Goal: Task Accomplishment & Management: Complete application form

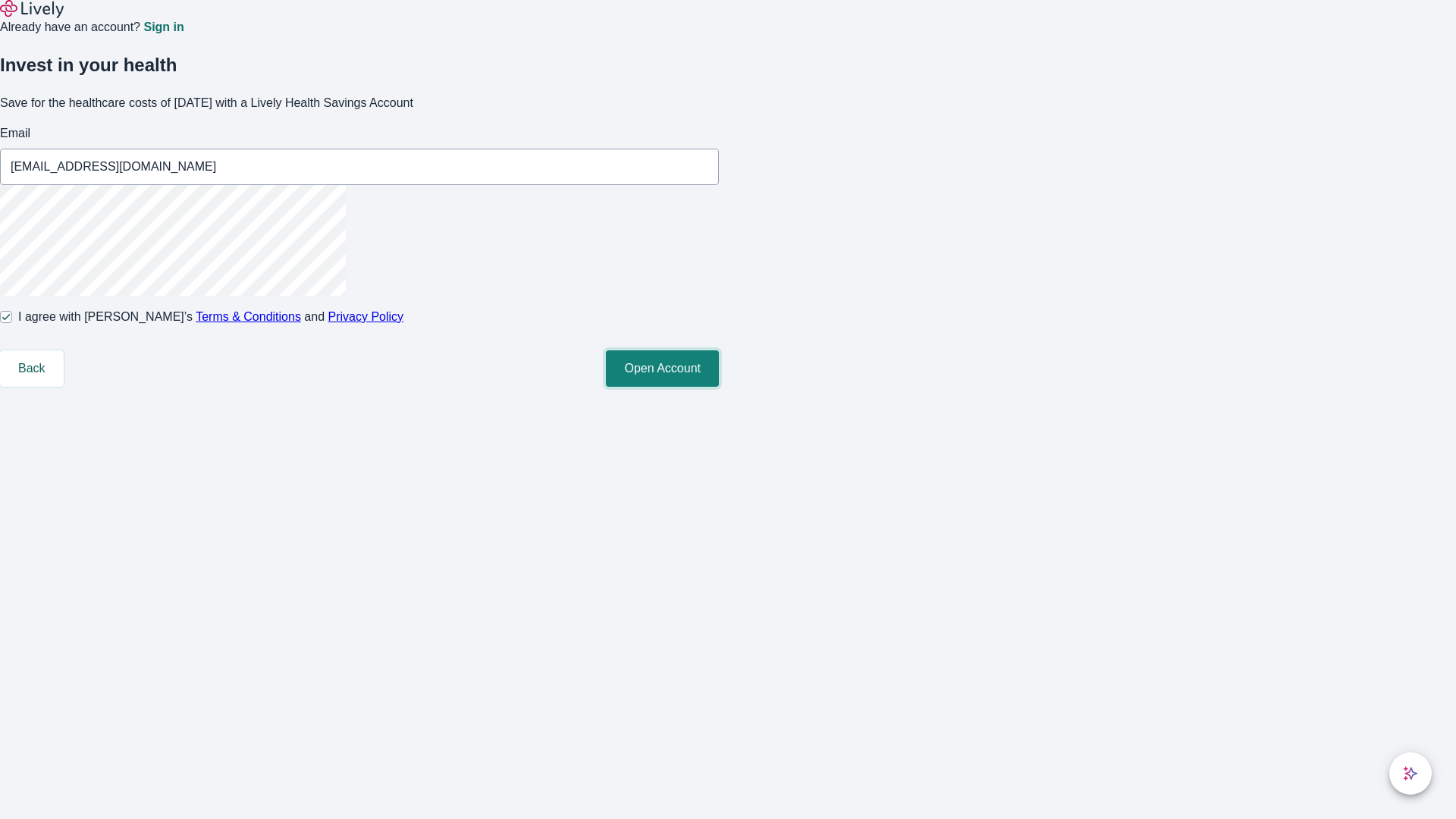
click at [719, 387] on button "Open Account" at bounding box center [662, 368] width 113 height 37
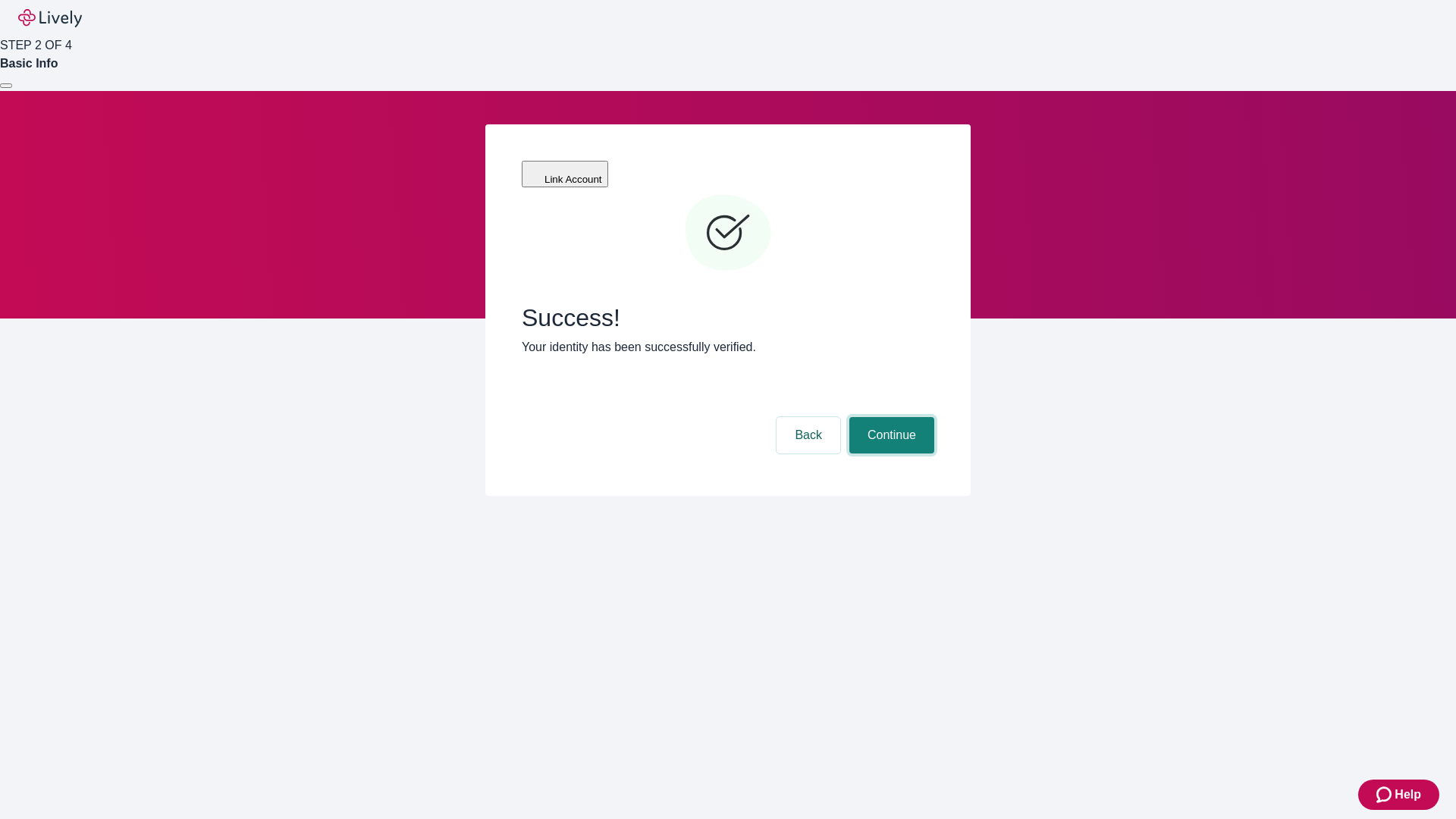
click at [890, 417] on button "Continue" at bounding box center [891, 435] width 85 height 37
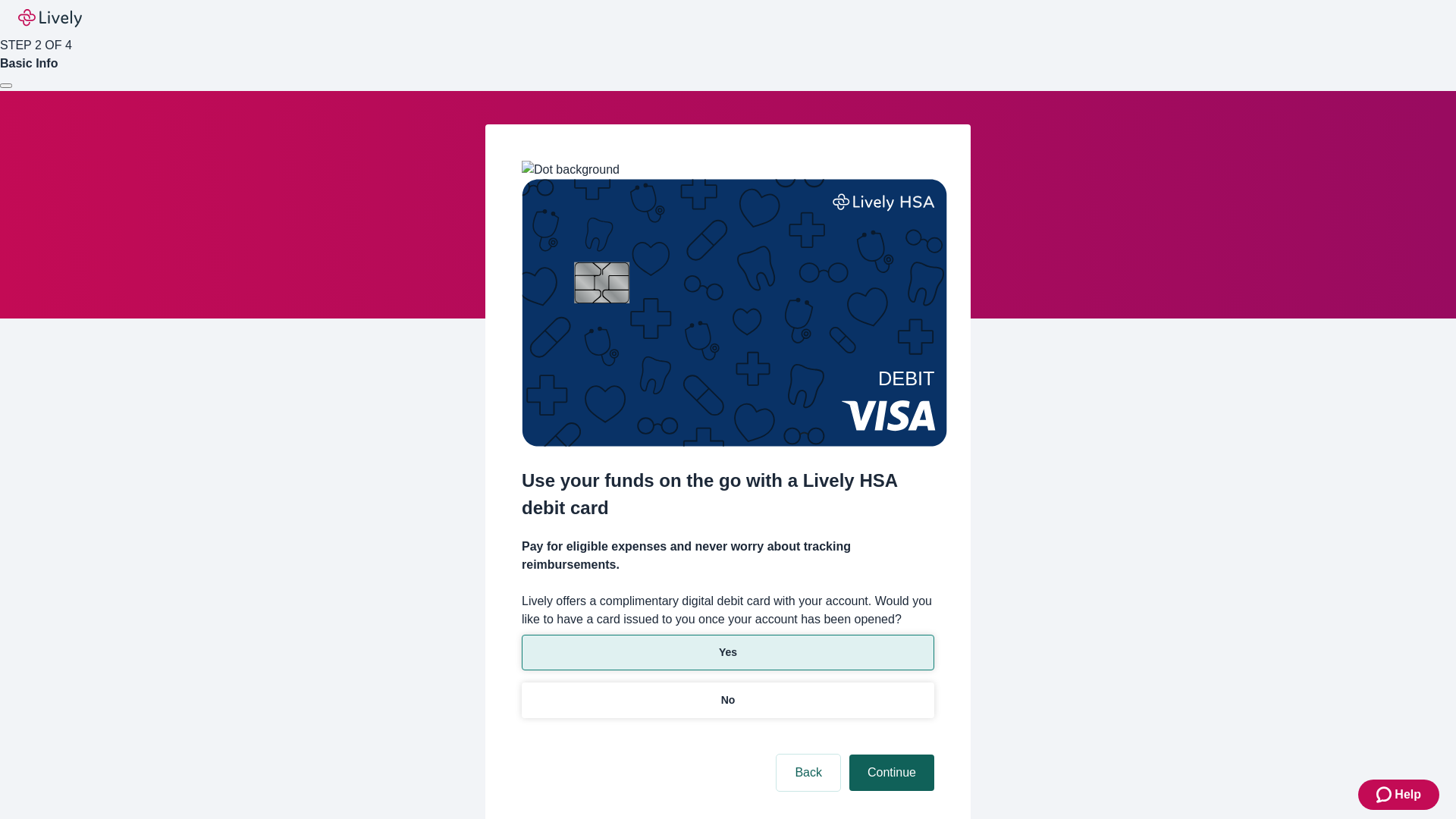
click at [727, 692] on p "No" at bounding box center [728, 700] width 14 height 16
click at [890, 755] on button "Continue" at bounding box center [891, 773] width 85 height 37
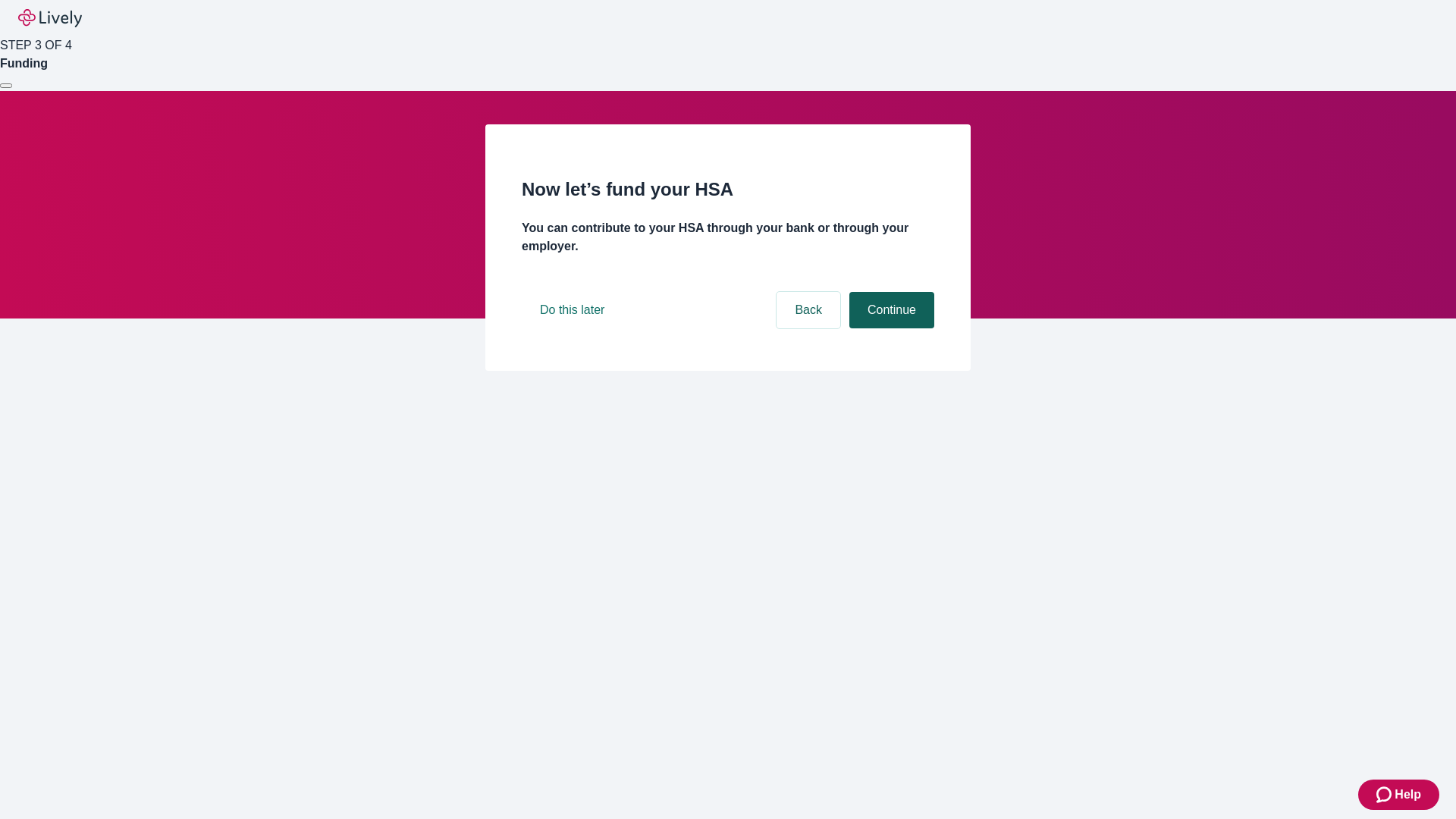
click at [890, 329] on button "Continue" at bounding box center [891, 310] width 85 height 37
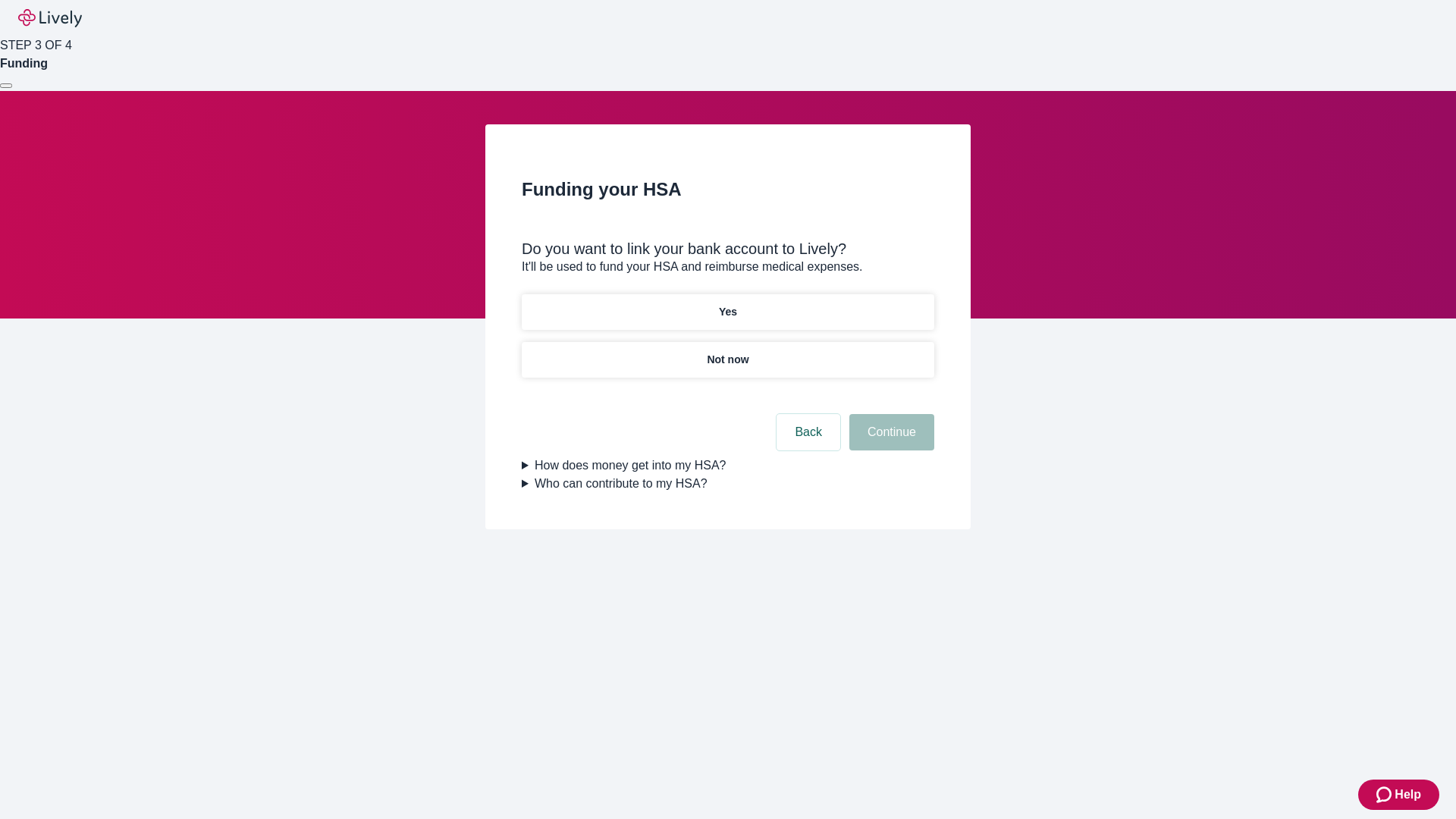
click at [727, 304] on p "Yes" at bounding box center [728, 312] width 18 height 16
click at [890, 414] on button "Continue" at bounding box center [891, 432] width 85 height 37
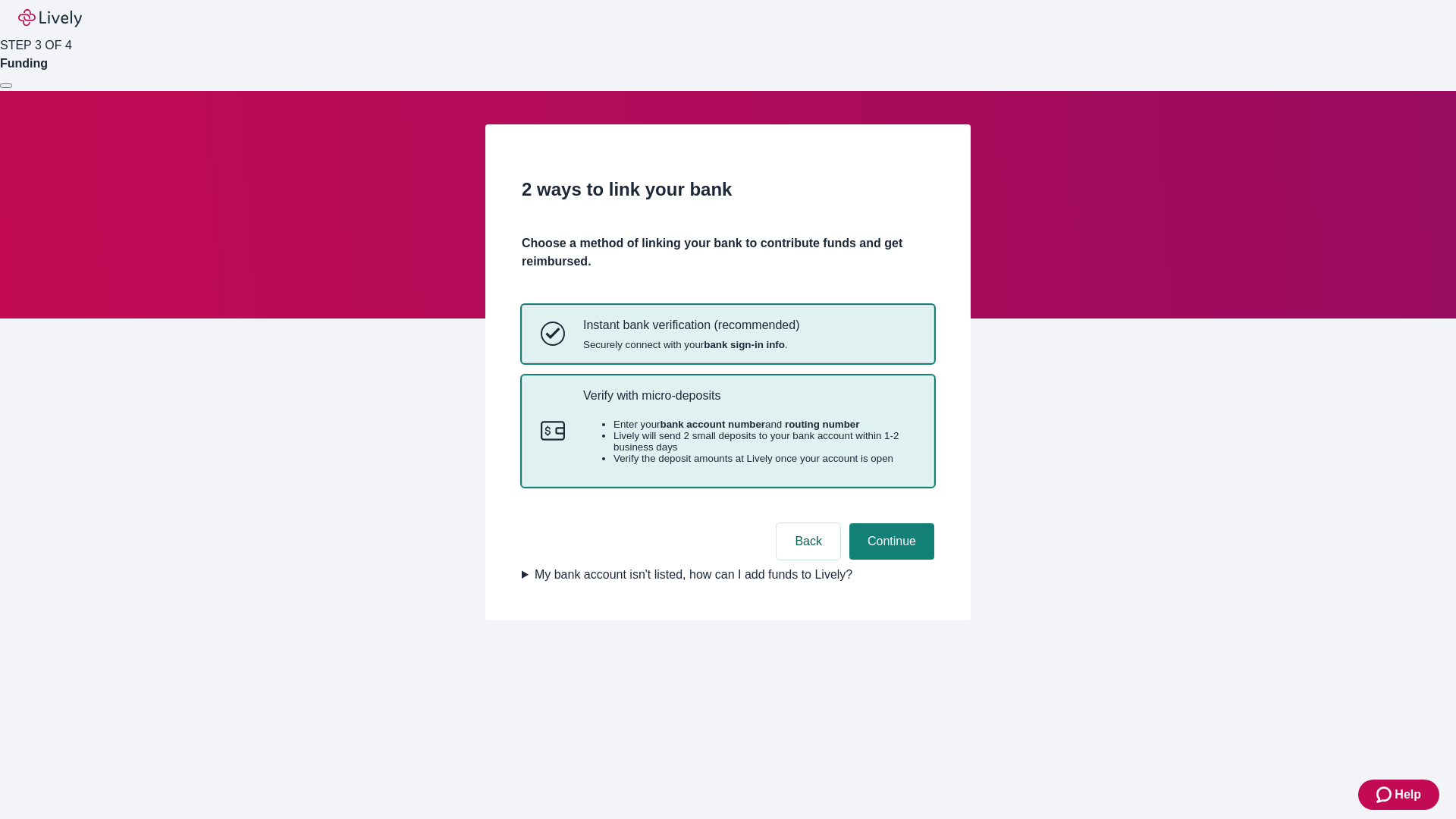
click at [749, 403] on p "Verify with micro-deposits" at bounding box center [749, 395] width 332 height 14
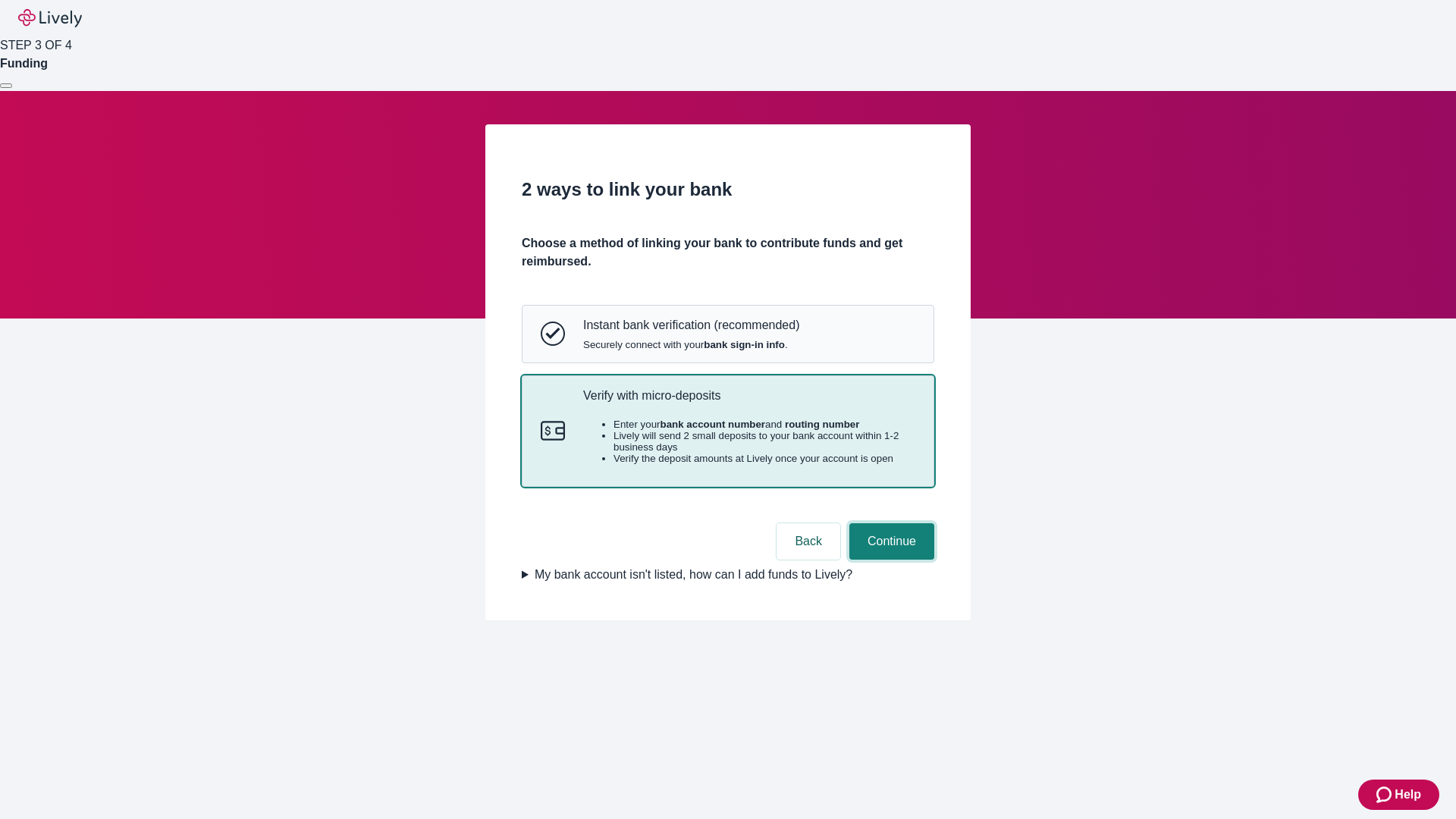
click at [890, 560] on button "Continue" at bounding box center [891, 541] width 85 height 37
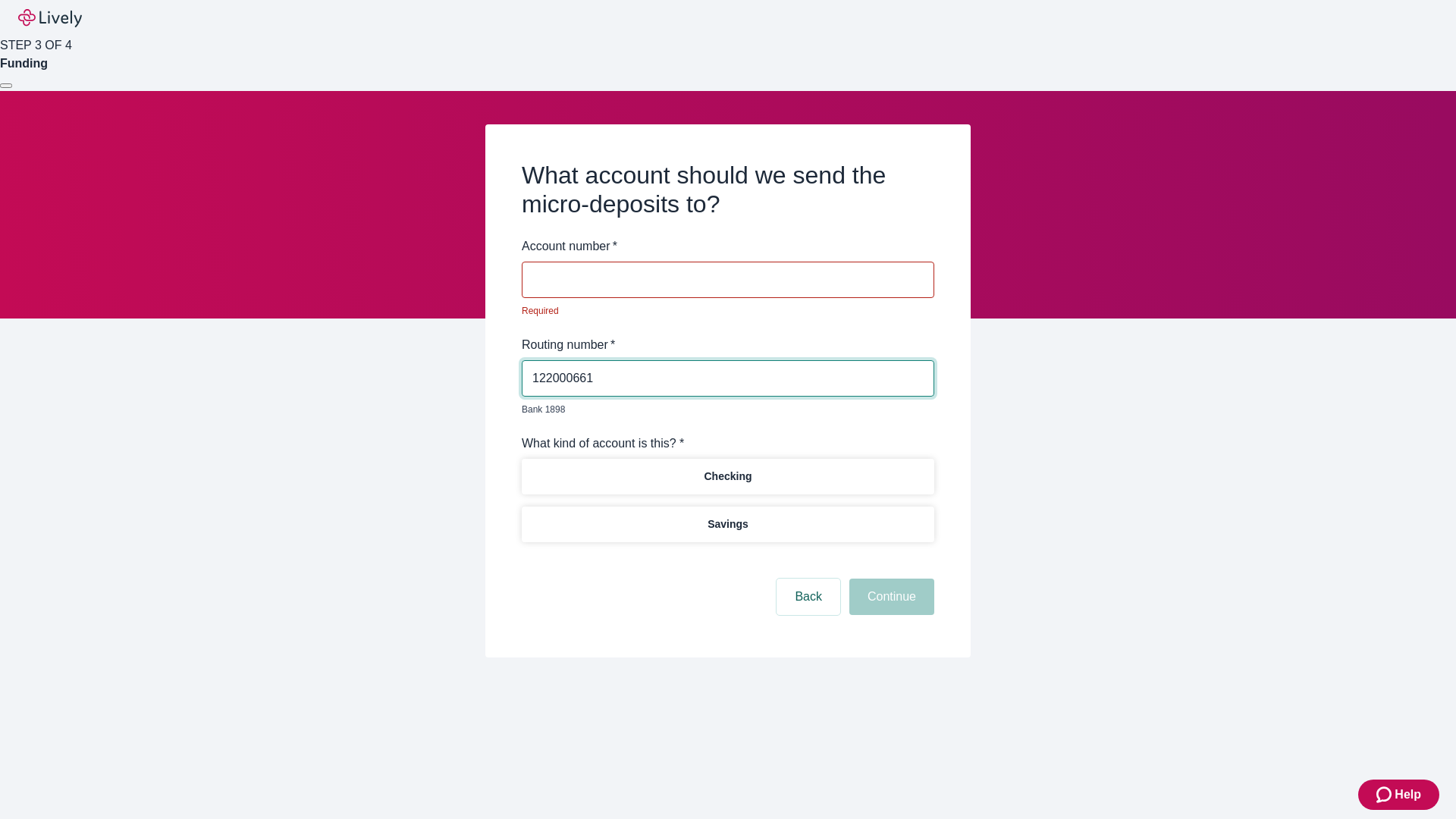
type input "122000661"
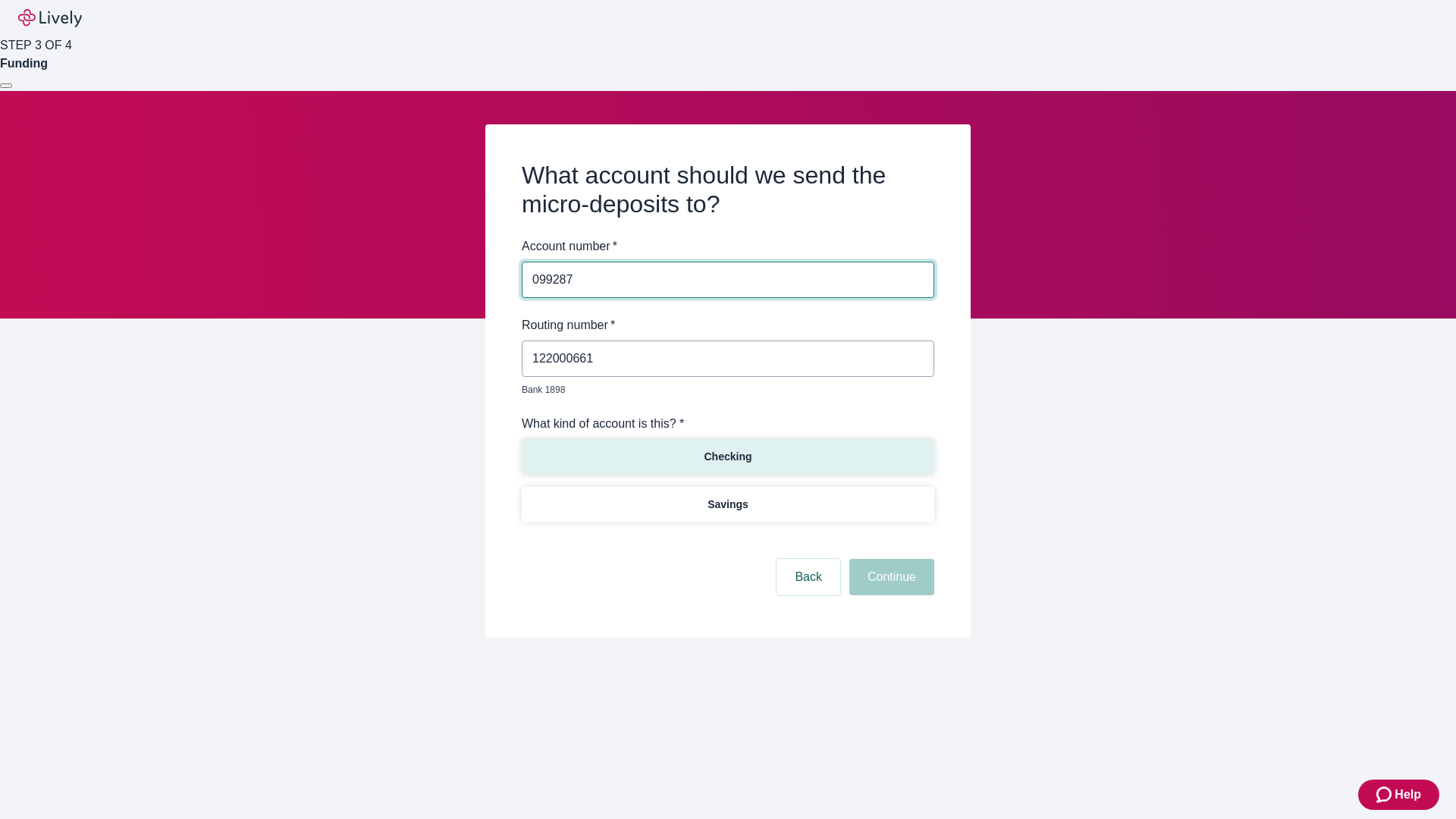
type input "099287"
click at [727, 449] on p "Checking" at bounding box center [727, 457] width 48 height 16
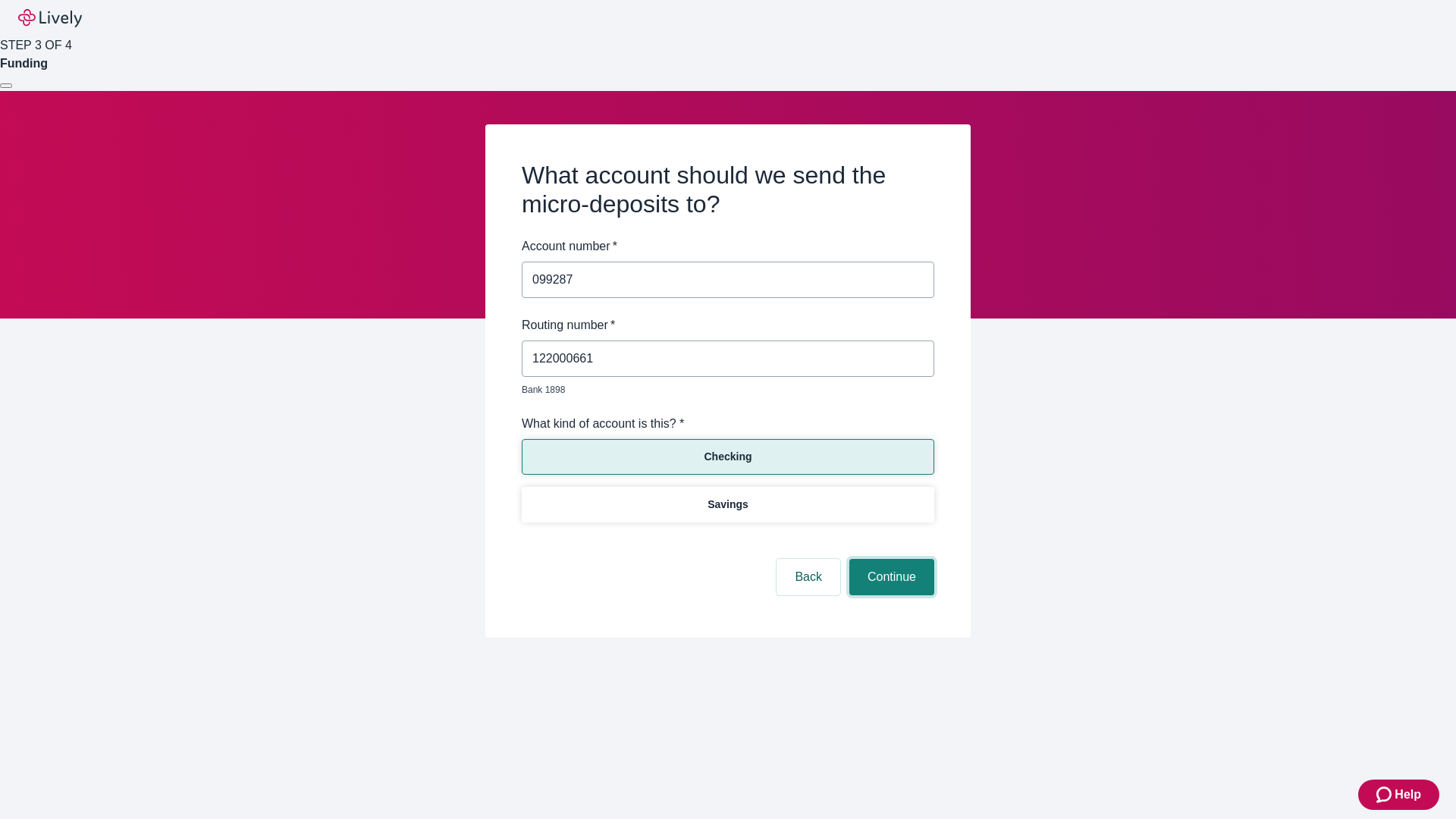
click at [890, 560] on button "Continue" at bounding box center [891, 577] width 85 height 37
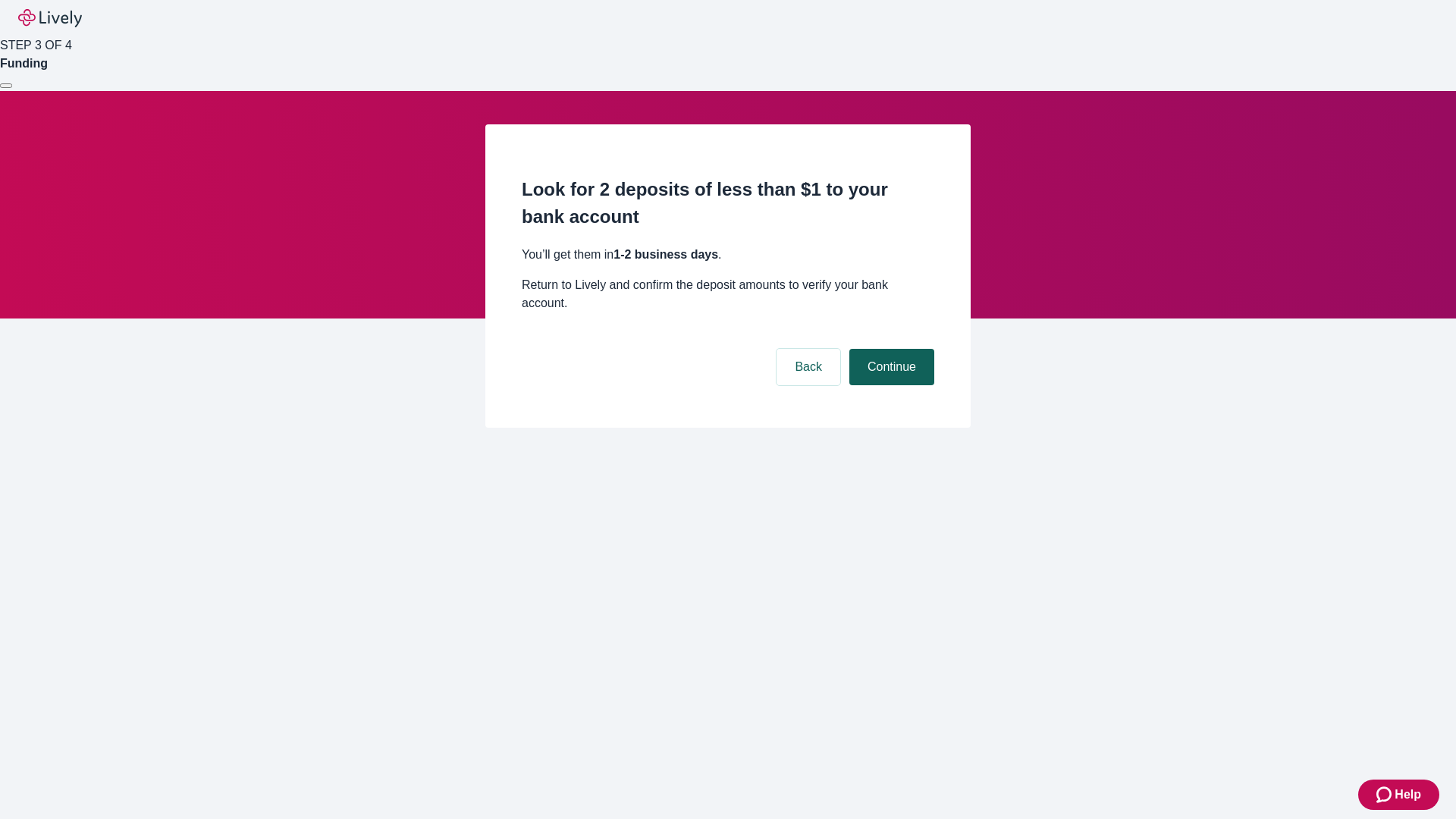
click at [890, 348] on button "Continue" at bounding box center [891, 367] width 85 height 37
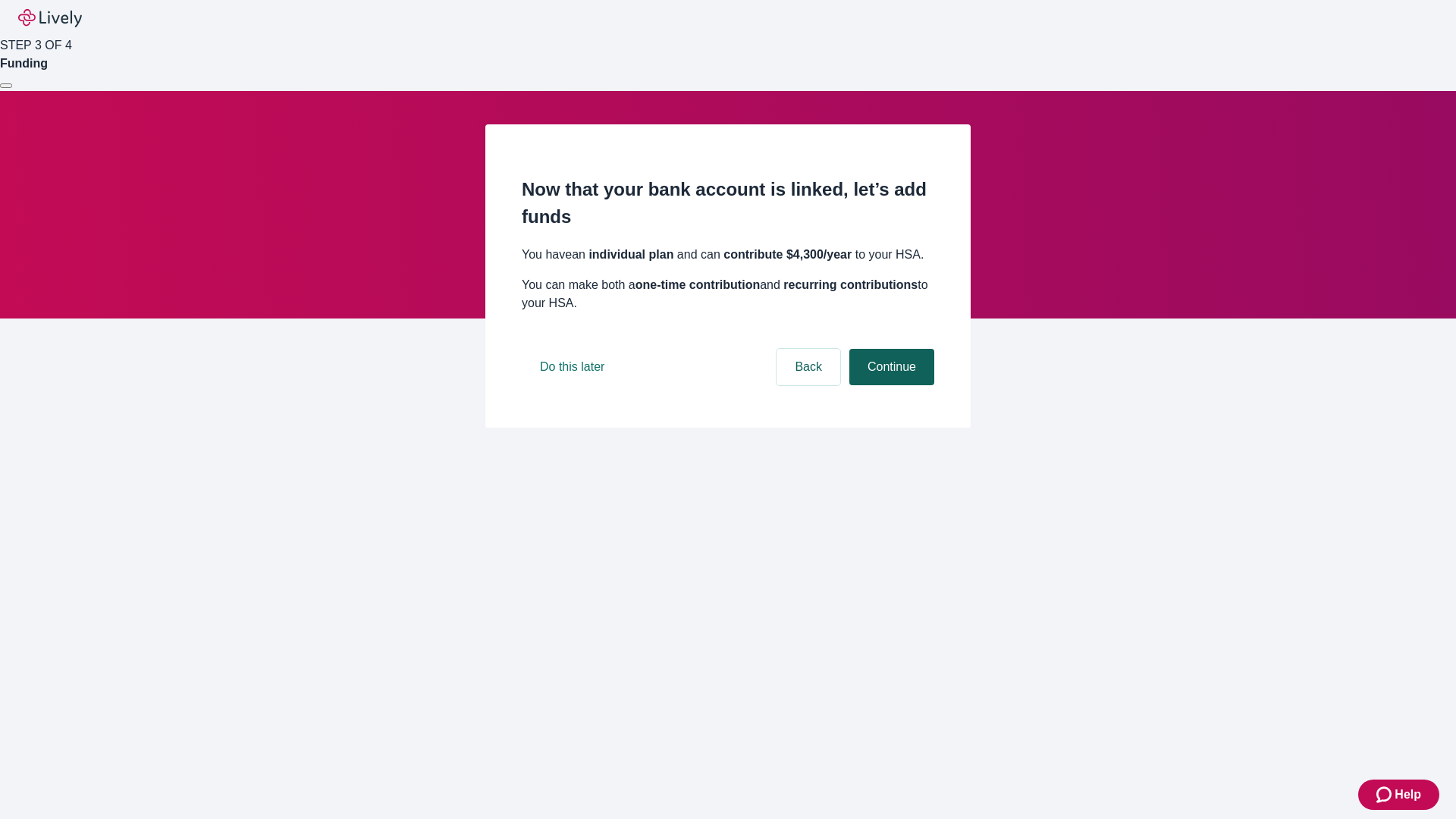
click at [890, 385] on button "Continue" at bounding box center [891, 367] width 85 height 37
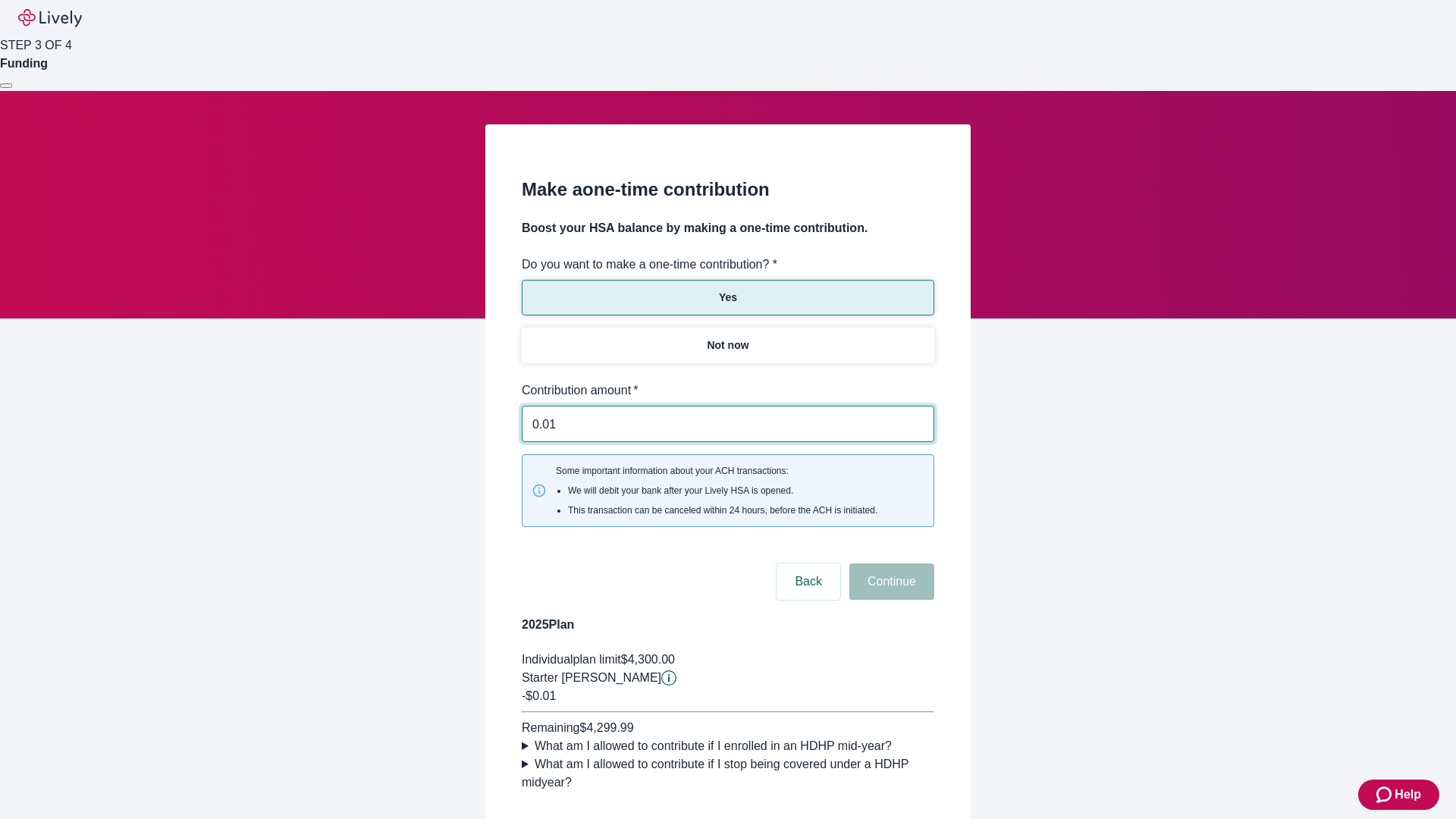
type input "0.01"
click at [890, 564] on button "Continue" at bounding box center [891, 582] width 85 height 37
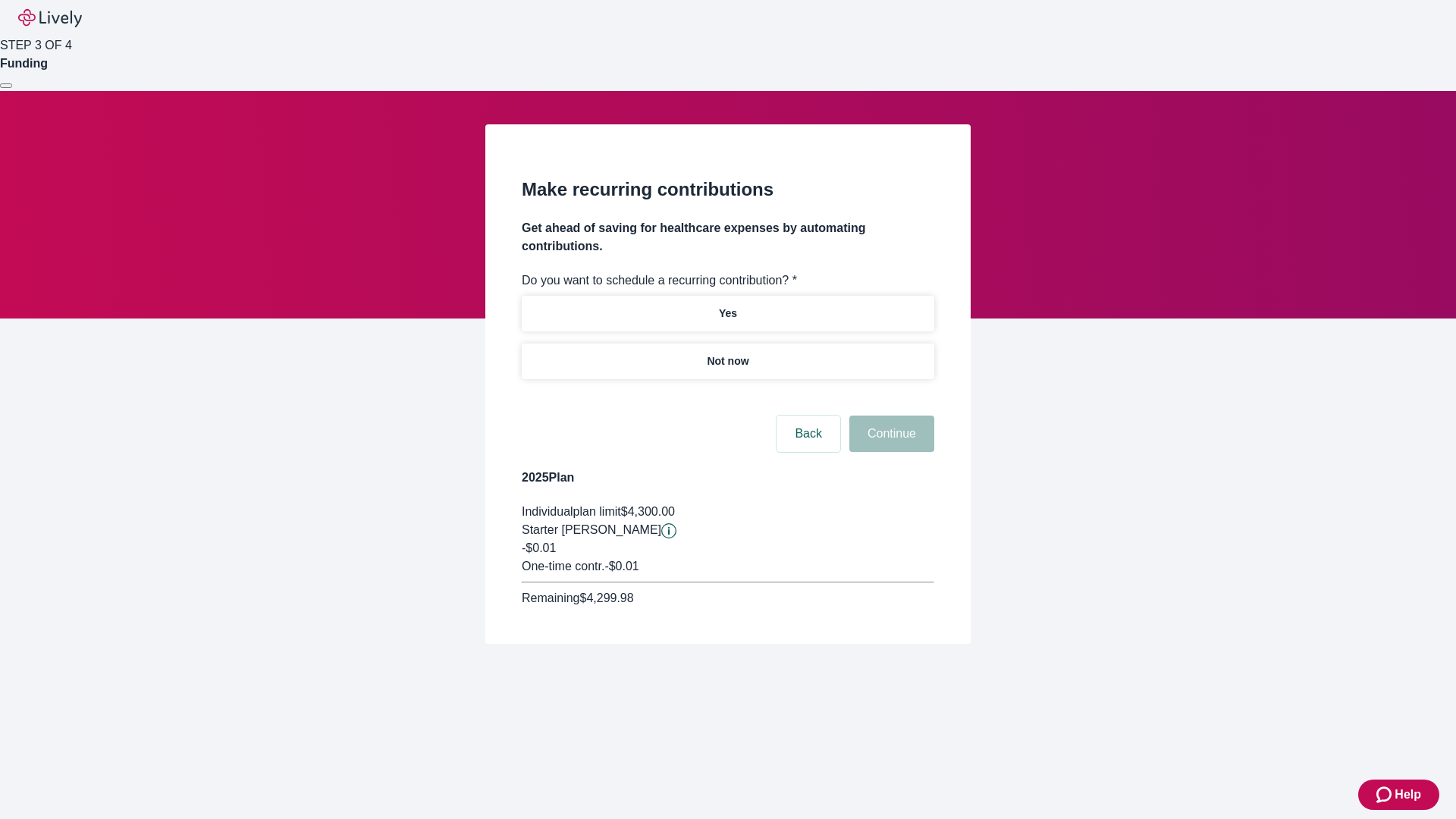
click at [727, 353] on p "Not now" at bounding box center [727, 361] width 42 height 16
click at [890, 416] on button "Continue" at bounding box center [891, 434] width 85 height 37
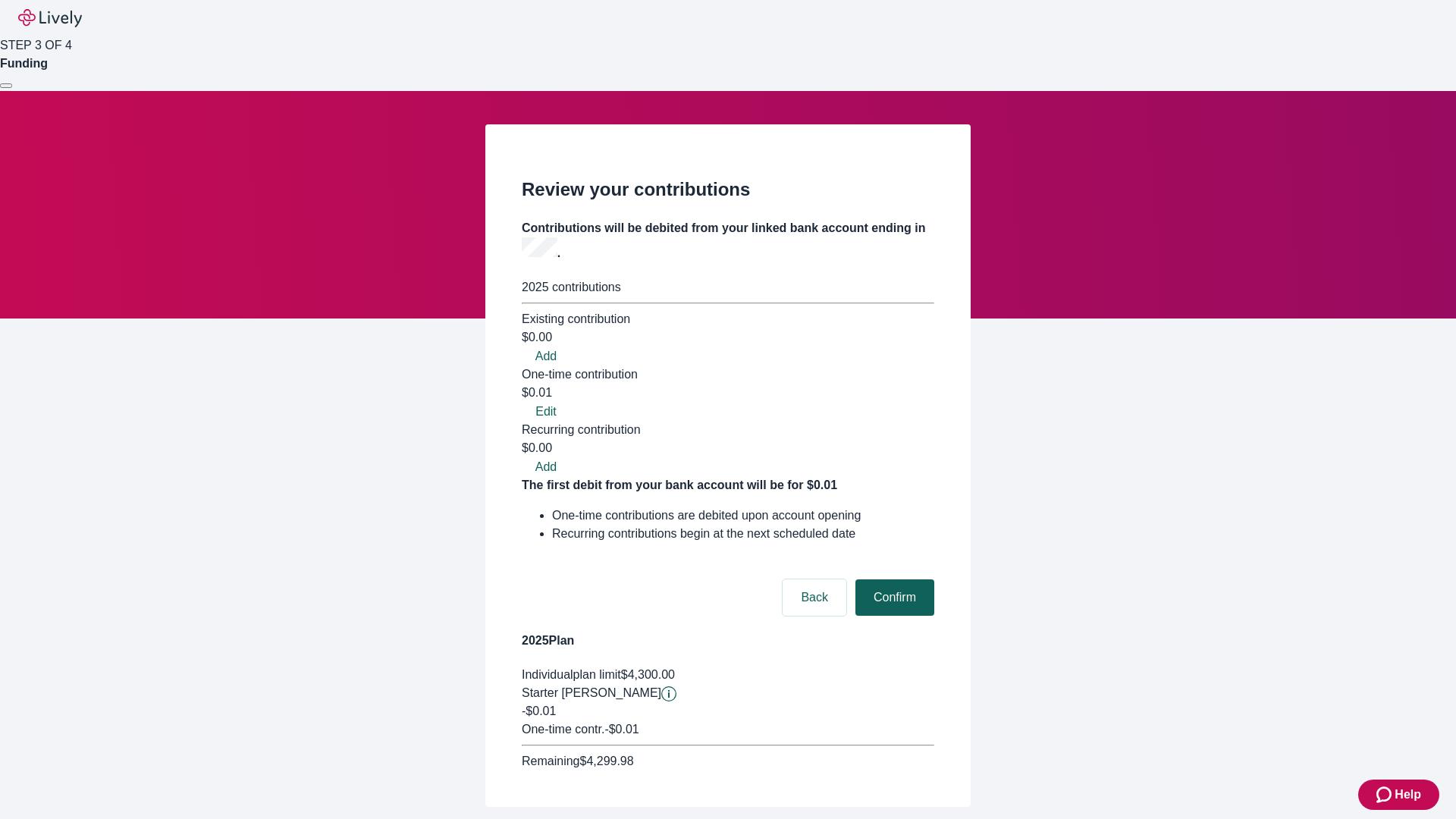
click at [893, 580] on button "Confirm" at bounding box center [894, 598] width 79 height 37
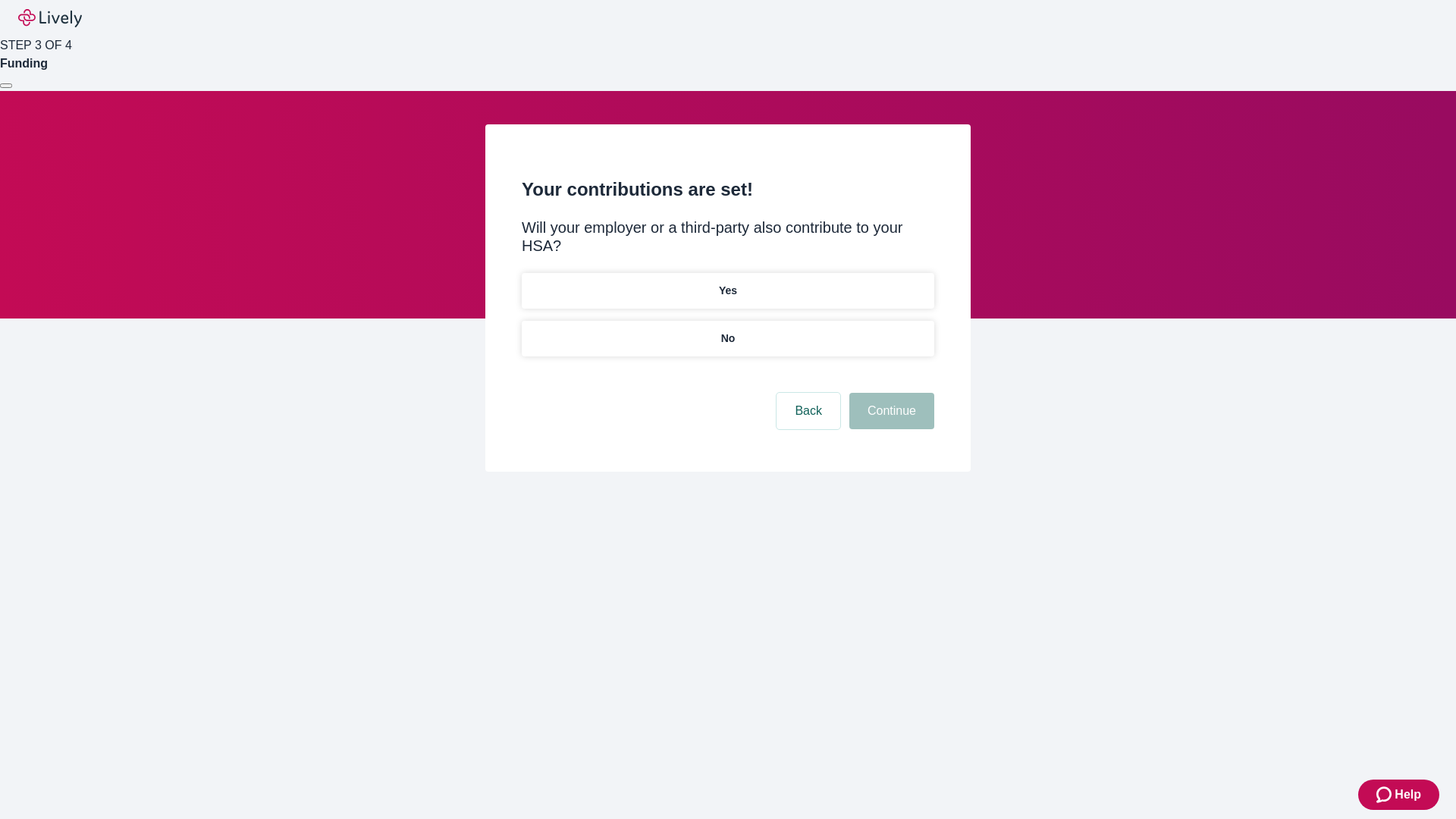
click at [727, 331] on p "No" at bounding box center [728, 339] width 14 height 16
click at [890, 393] on button "Continue" at bounding box center [891, 411] width 85 height 37
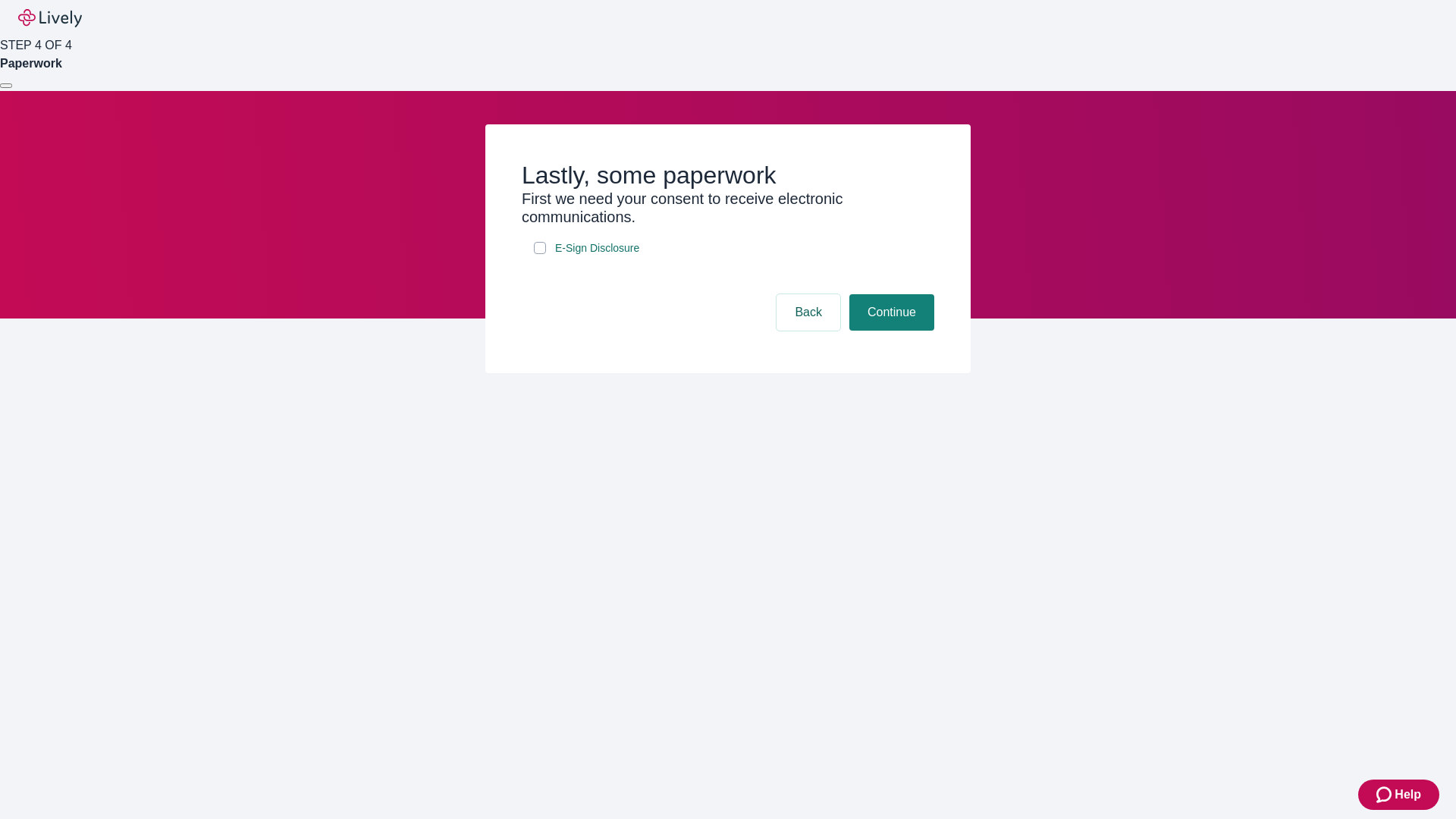
click at [540, 254] on input "E-Sign Disclosure" at bounding box center [540, 248] width 12 height 12
checkbox input "true"
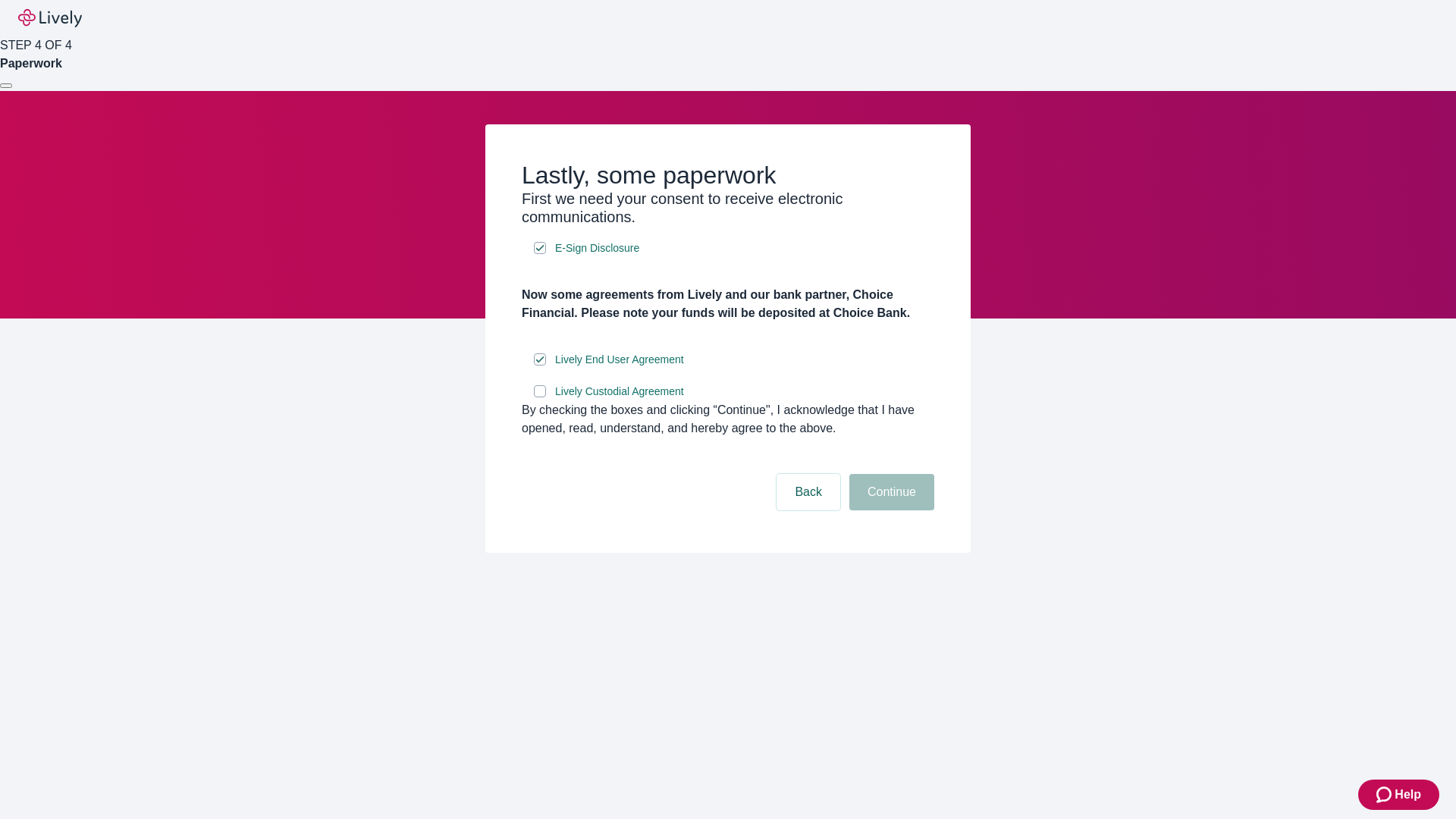
click at [540, 397] on input "Lively Custodial Agreement" at bounding box center [540, 391] width 12 height 12
checkbox input "true"
click at [890, 510] on button "Continue" at bounding box center [891, 493] width 85 height 37
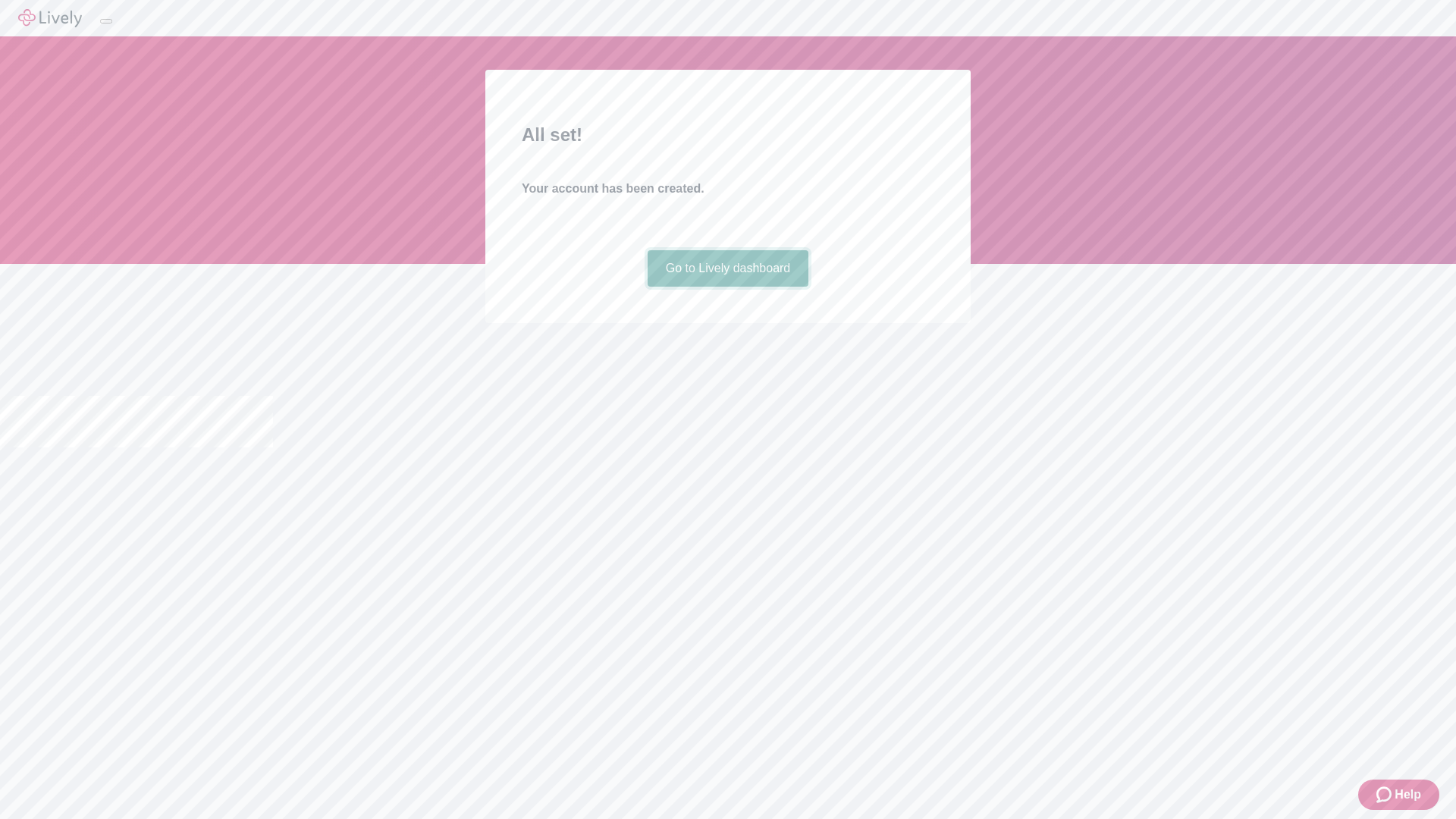
click at [727, 287] on link "Go to Lively dashboard" at bounding box center [728, 268] width 162 height 37
